Goal: Task Accomplishment & Management: Complete application form

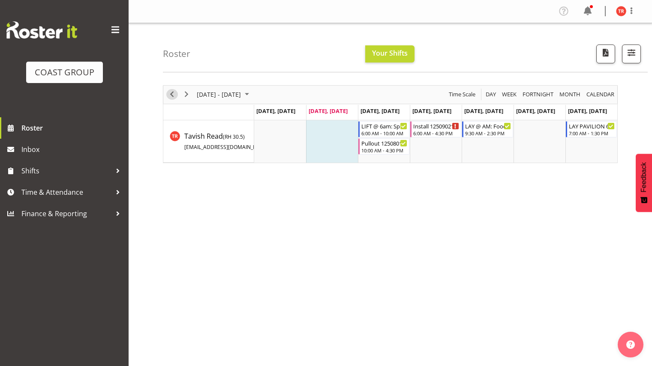
click at [169, 93] on span "Previous" at bounding box center [172, 94] width 10 height 11
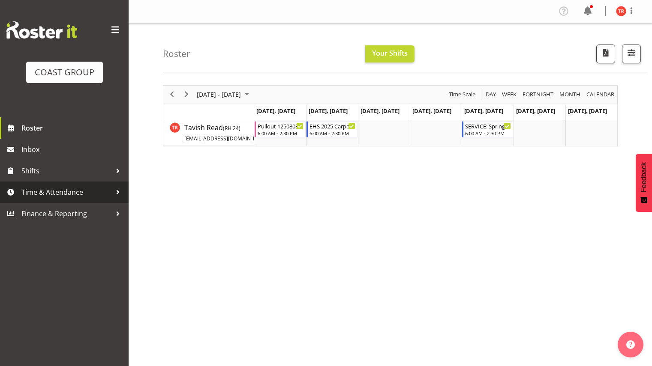
click at [76, 188] on span "Time & Attendance" at bounding box center [66, 192] width 90 height 13
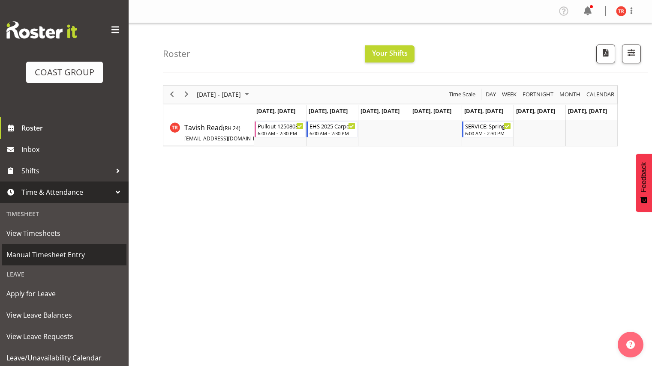
click at [56, 247] on link "Manual Timesheet Entry" at bounding box center [64, 254] width 124 height 21
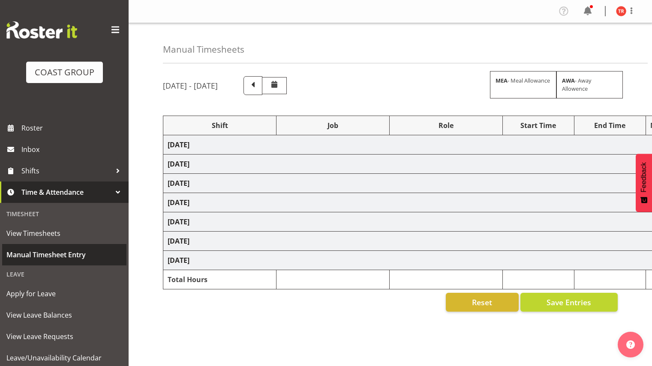
select select "77860"
select select "8514"
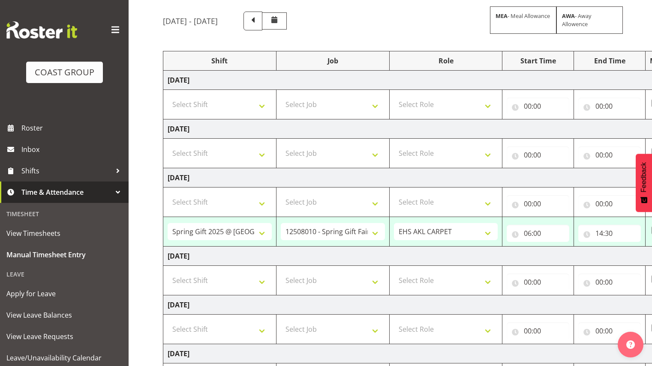
scroll to position [195, 0]
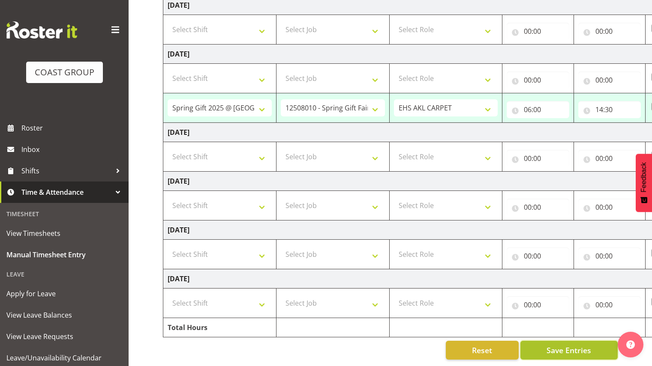
click at [557, 345] on span "Save Entries" at bounding box center [568, 350] width 45 height 11
select select "77860"
select select "8514"
type input "06:00"
type input "14:30"
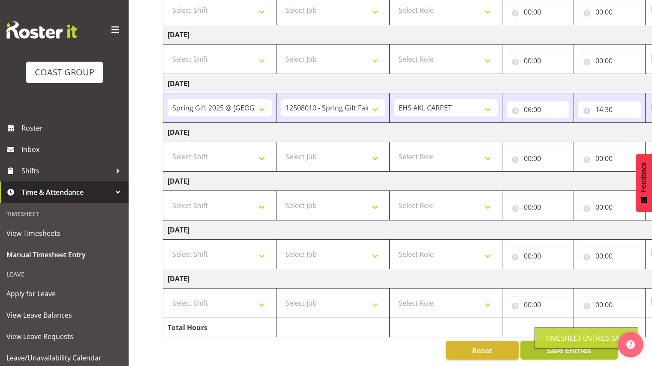
scroll to position [165, 0]
click at [557, 344] on div "Timesheet Entries Save" at bounding box center [586, 338] width 104 height 21
click at [557, 345] on span "Save Entries" at bounding box center [568, 350] width 45 height 11
click at [557, 344] on div "Timesheet Entries Save" at bounding box center [586, 338] width 104 height 21
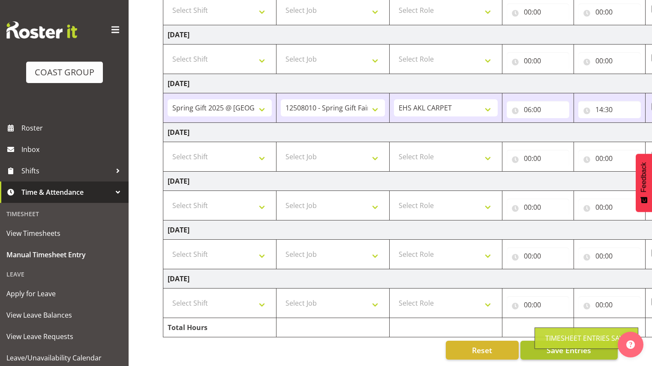
click at [557, 344] on div "Timesheet Entries Save" at bounding box center [586, 338] width 104 height 21
click at [526, 344] on button "Save Entries" at bounding box center [568, 350] width 97 height 19
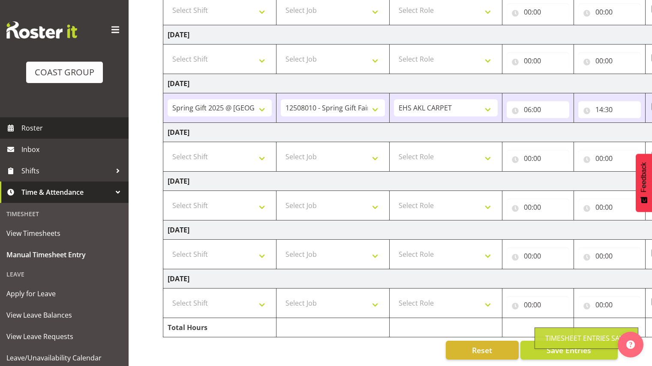
click at [51, 129] on span "Roster" at bounding box center [72, 128] width 103 height 13
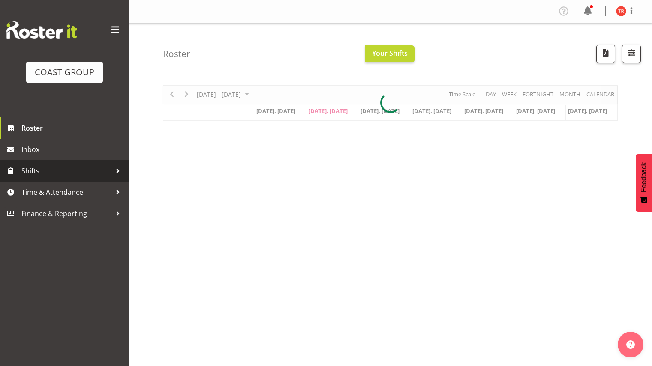
click at [47, 174] on span "Shifts" at bounding box center [66, 171] width 90 height 13
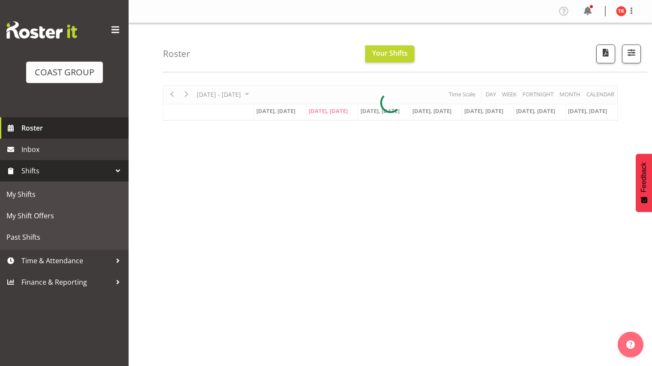
click at [57, 123] on span "Roster" at bounding box center [72, 128] width 103 height 13
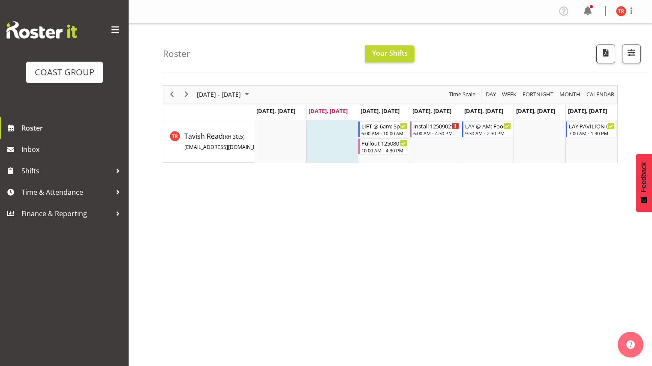
click at [630, 18] on div "Profile Log Out" at bounding box center [390, 11] width 523 height 23
click at [632, 12] on span at bounding box center [631, 11] width 10 height 10
click at [616, 47] on link "Log Out" at bounding box center [595, 44] width 82 height 15
